Goal: Check status: Check status

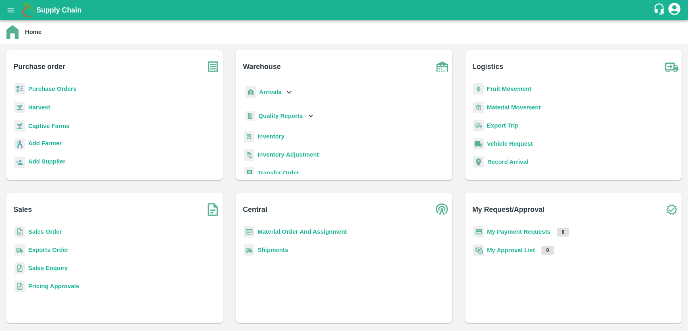
click at [55, 89] on b "Purchase Orders" at bounding box center [52, 88] width 48 height 6
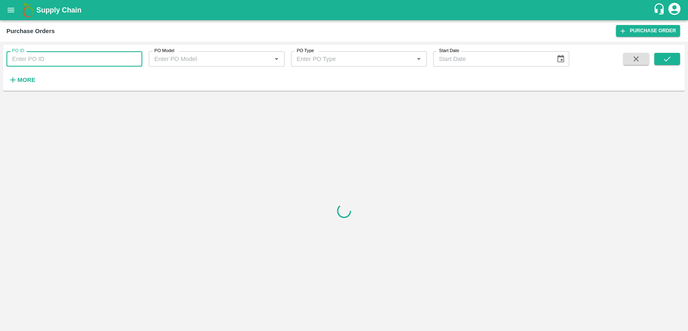
click at [54, 58] on input "PO ID" at bounding box center [74, 58] width 136 height 15
type input "177899"
click at [658, 56] on button "submit" at bounding box center [667, 59] width 26 height 12
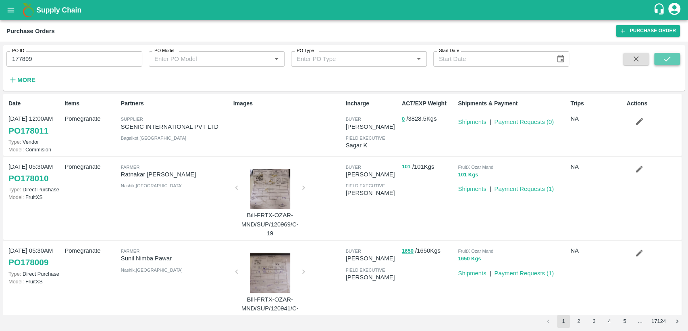
click at [668, 60] on icon "submit" at bounding box center [667, 58] width 9 height 9
click at [669, 56] on icon "submit" at bounding box center [667, 58] width 9 height 9
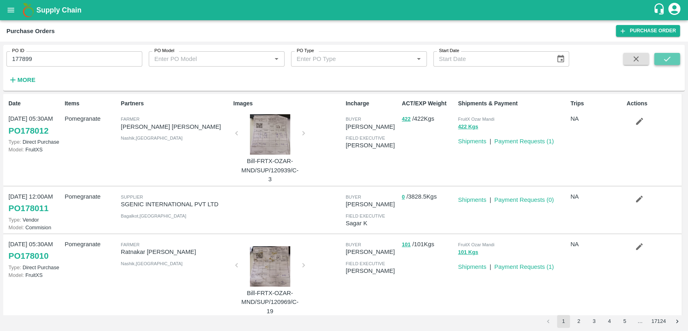
click at [668, 62] on icon "submit" at bounding box center [667, 58] width 9 height 9
click at [660, 60] on button "submit" at bounding box center [667, 59] width 26 height 12
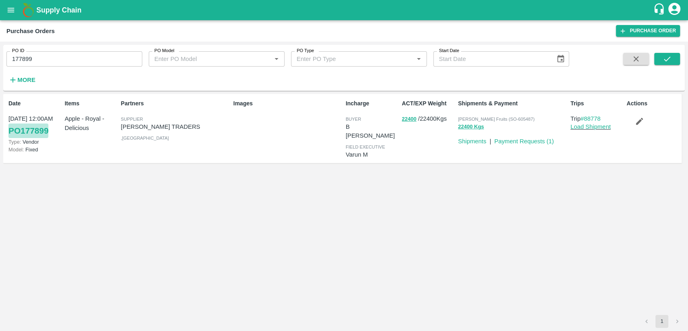
click at [42, 128] on link "PO 177899" at bounding box center [28, 130] width 40 height 15
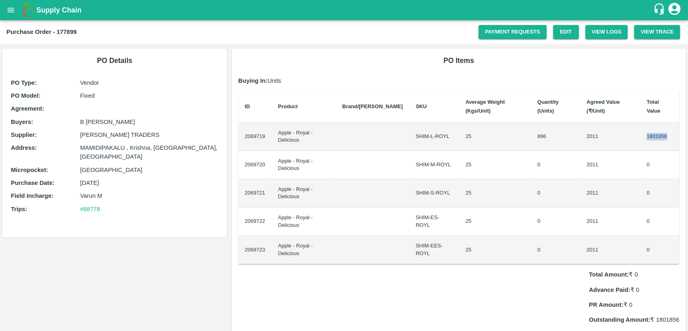
drag, startPoint x: 645, startPoint y: 123, endPoint x: 674, endPoint y: 123, distance: 29.4
click at [674, 123] on td "1801856" at bounding box center [659, 137] width 39 height 28
copy td "1801856"
